Goal: Task Accomplishment & Management: Manage account settings

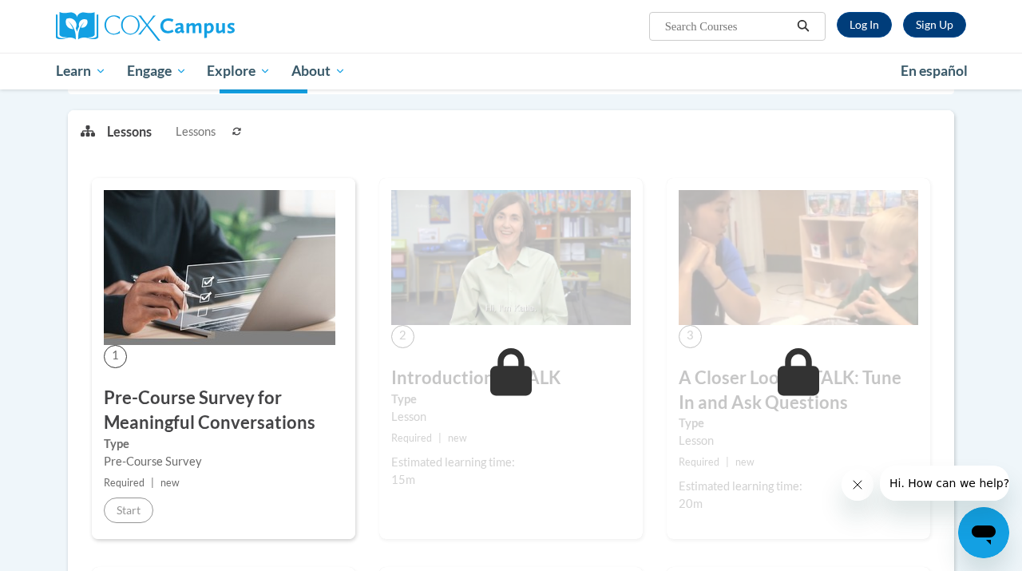
scroll to position [187, 0]
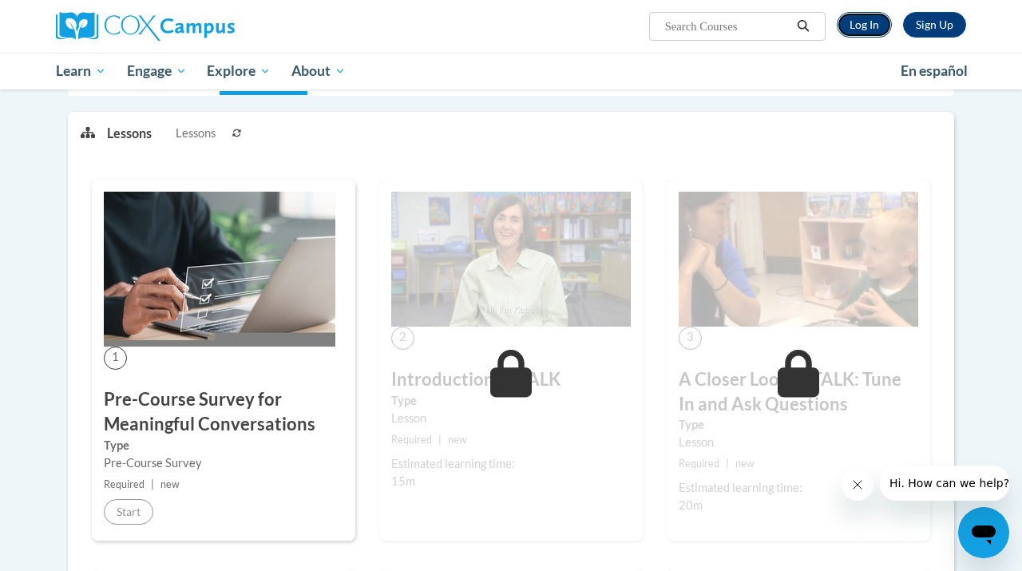
click at [882, 23] on link "Log In" at bounding box center [864, 25] width 55 height 26
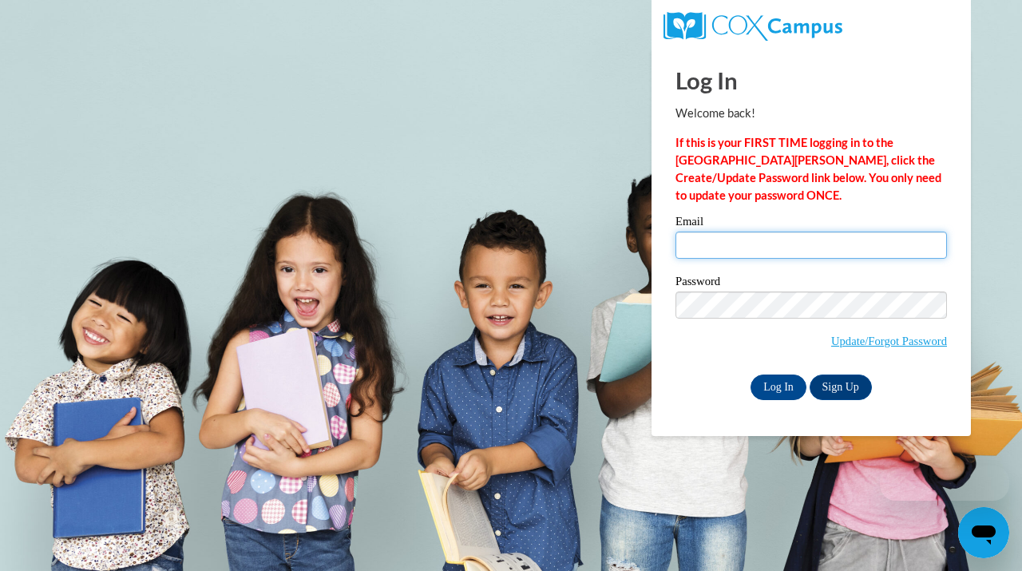
click at [766, 249] on input "Email" at bounding box center [812, 245] width 272 height 27
type input "applegatee@mymail.shawnee.edu"
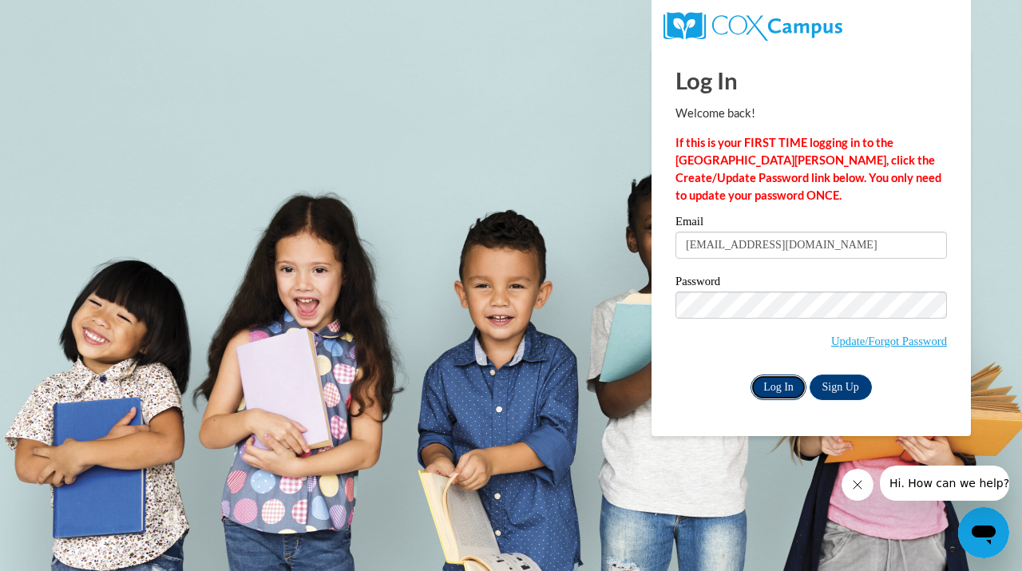
click at [779, 391] on input "Log In" at bounding box center [779, 388] width 56 height 26
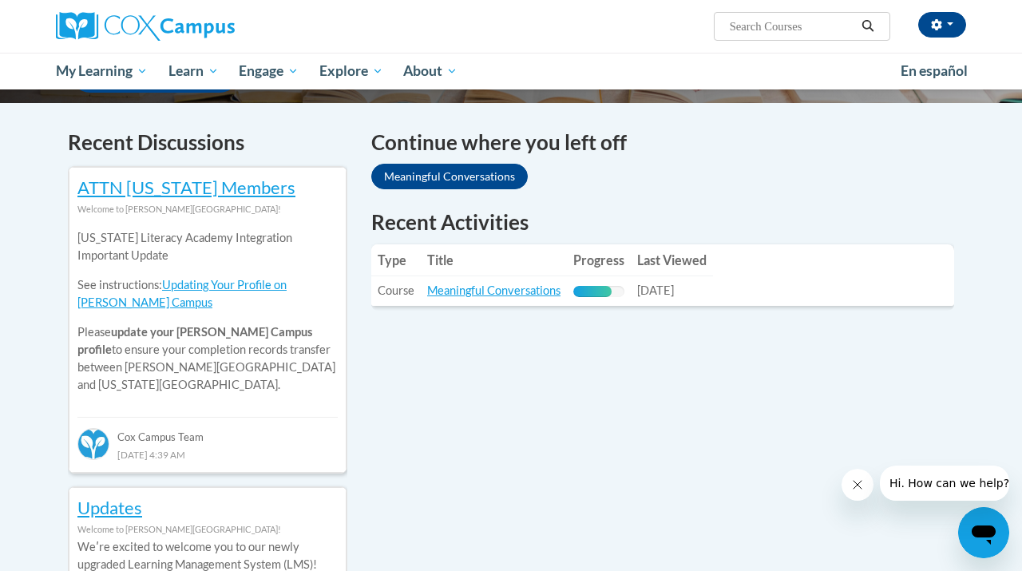
scroll to position [452, 0]
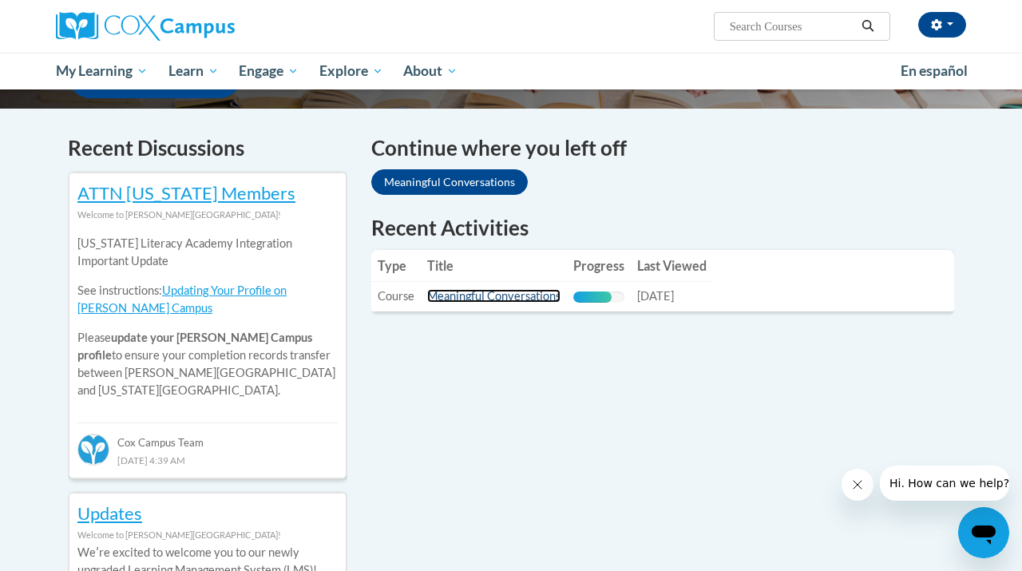
click at [461, 296] on link "Meaningful Conversations" at bounding box center [493, 296] width 133 height 14
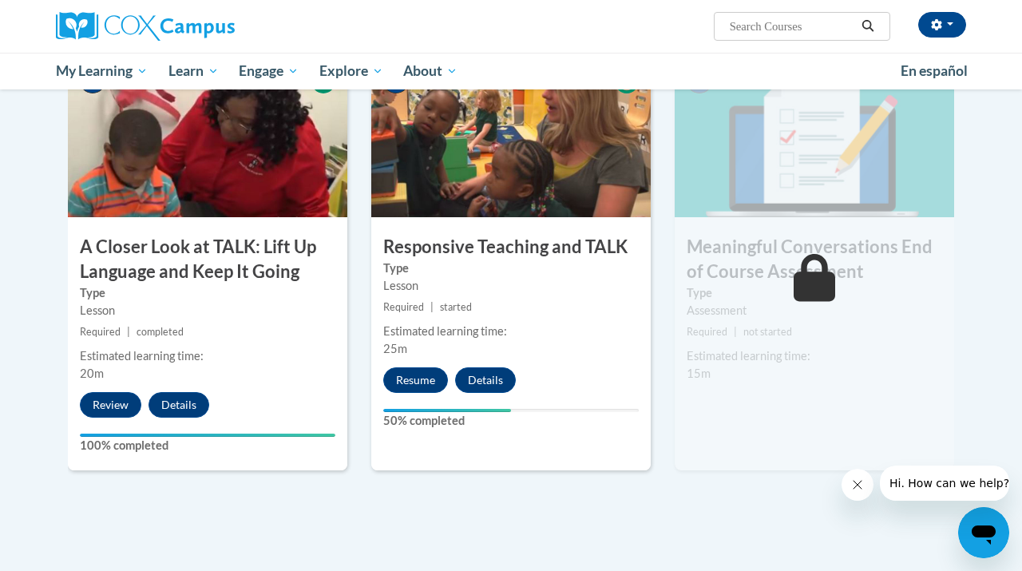
scroll to position [824, 0]
click at [426, 382] on button "Resume" at bounding box center [415, 380] width 65 height 26
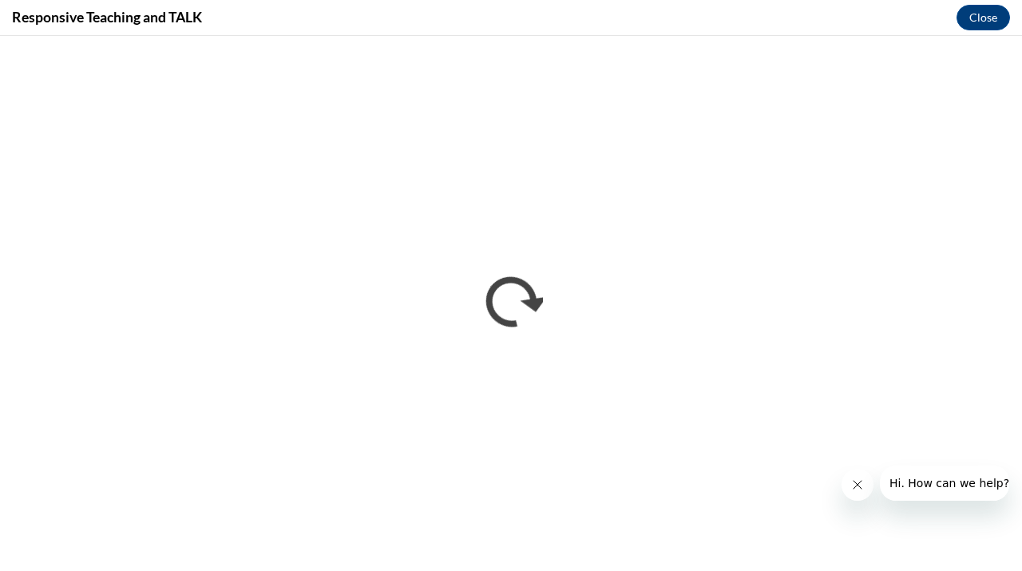
scroll to position [0, 0]
